Goal: Use online tool/utility: Utilize a website feature to perform a specific function

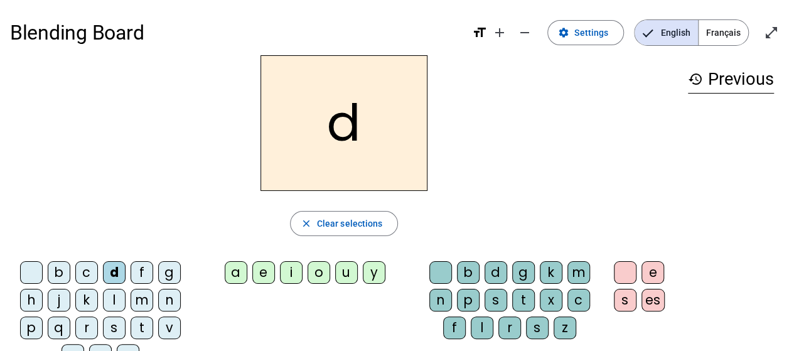
click at [346, 274] on div "u" at bounding box center [346, 272] width 23 height 23
click at [142, 327] on div "t" at bounding box center [141, 327] width 23 height 23
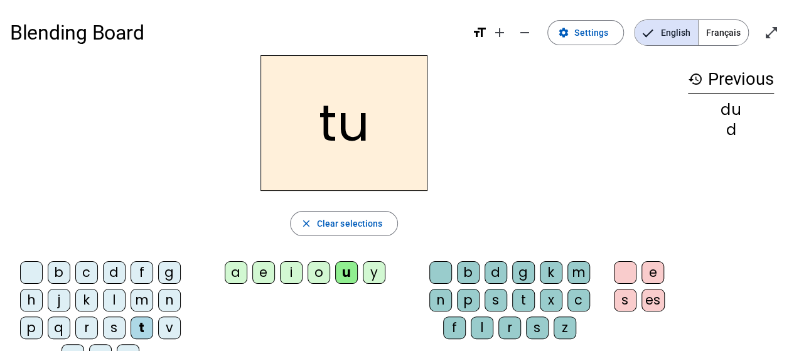
click at [235, 274] on div "a" at bounding box center [236, 272] width 23 height 23
click at [115, 268] on div "d" at bounding box center [114, 272] width 23 height 23
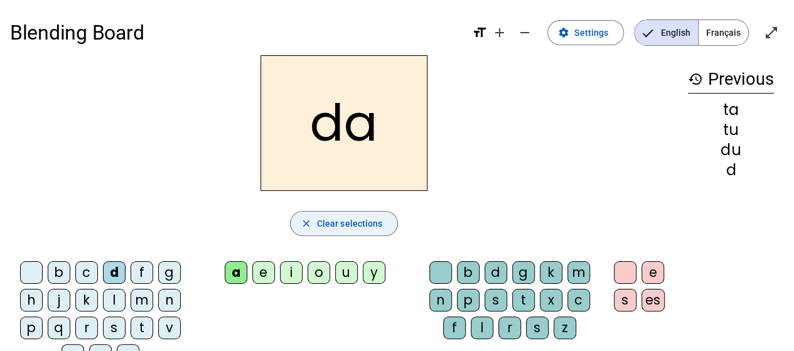
click at [369, 222] on span "Clear selections" at bounding box center [350, 223] width 66 height 15
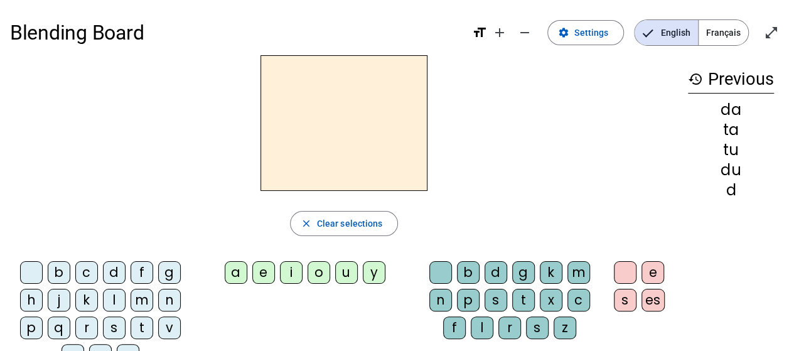
click at [141, 326] on div "t" at bounding box center [141, 327] width 23 height 23
click at [261, 275] on div "e" at bounding box center [263, 272] width 23 height 23
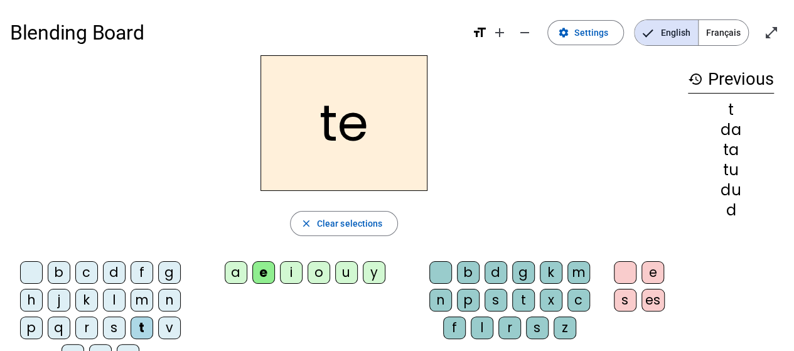
click at [112, 268] on div "d" at bounding box center [114, 272] width 23 height 23
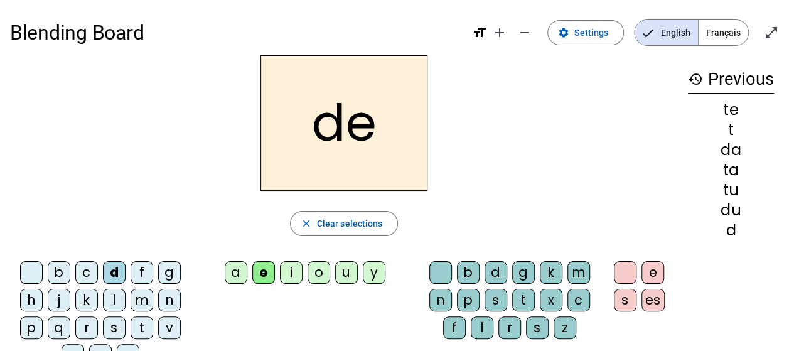
click at [62, 302] on div "j" at bounding box center [59, 300] width 23 height 23
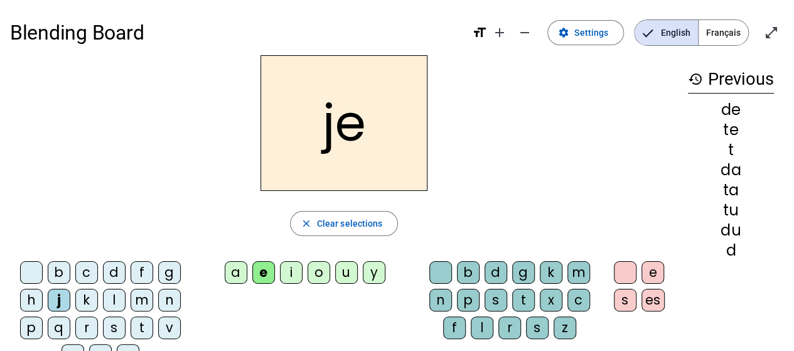
click at [139, 296] on div "m" at bounding box center [141, 300] width 23 height 23
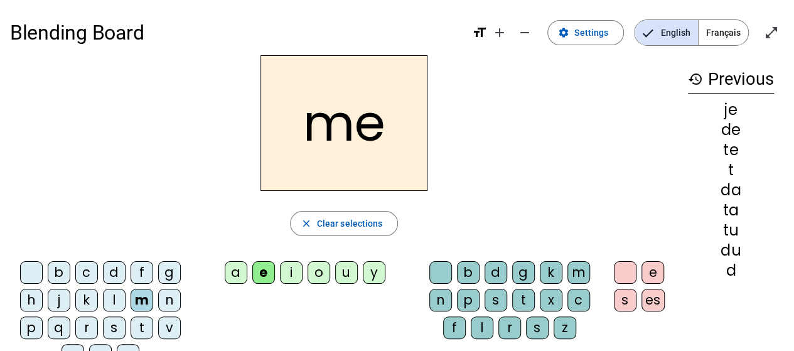
click at [327, 153] on h2 "me" at bounding box center [343, 122] width 167 height 135
click at [238, 273] on div "a" at bounding box center [236, 272] width 23 height 23
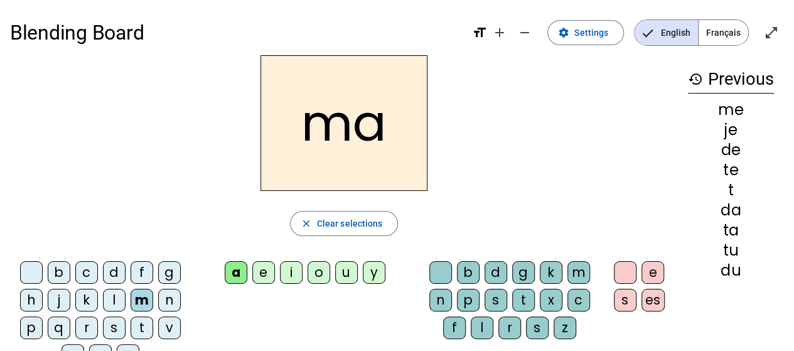
click at [324, 147] on h2 "ma" at bounding box center [343, 122] width 167 height 135
click at [481, 327] on div "l" at bounding box center [481, 327] width 23 height 23
